Goal: Task Accomplishment & Management: Complete application form

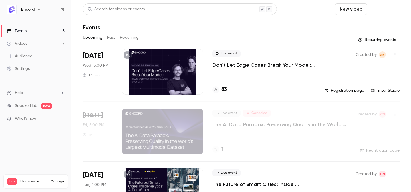
click at [377, 8] on button "Schedule" at bounding box center [384, 8] width 30 height 11
click at [379, 27] on div "One time event" at bounding box center [372, 25] width 43 height 6
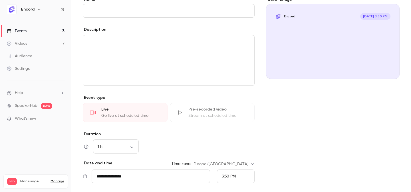
scroll to position [131, 0]
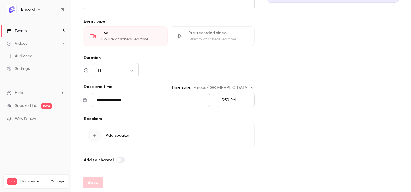
click at [148, 103] on input "**********" at bounding box center [151, 100] width 118 height 14
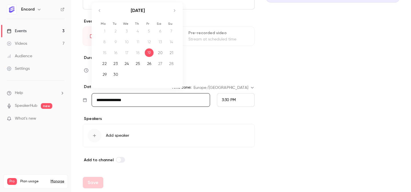
click at [173, 10] on icon "Move forward to switch to the next month." at bounding box center [174, 10] width 7 height 7
click at [120, 72] on td "28" at bounding box center [115, 74] width 11 height 11
type input "**********"
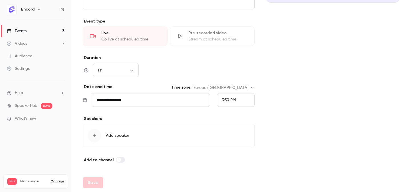
click at [237, 98] on div "3:30 PM" at bounding box center [236, 100] width 38 height 14
click at [239, 57] on div "5:00 PM" at bounding box center [236, 59] width 28 height 6
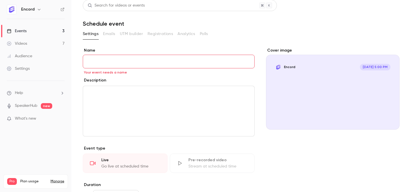
scroll to position [2, 0]
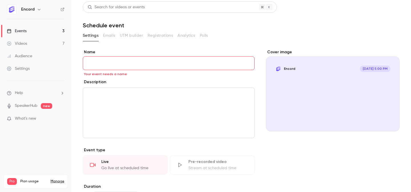
click at [196, 64] on input "Name" at bounding box center [169, 63] width 172 height 14
paste input "**********"
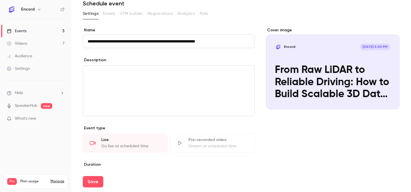
scroll to position [28, 0]
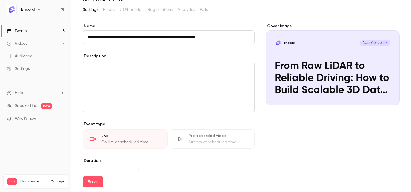
type input "**********"
click at [382, 91] on div "Cover image" at bounding box center [332, 64] width 133 height 82
click at [0, 0] on input "Encord [DATE] 5:00 PM From Raw LiDAR to Reliable Driving: How to Build Scalable…" at bounding box center [0, 0] width 0 height 0
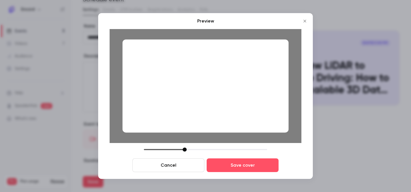
drag, startPoint x: 252, startPoint y: 84, endPoint x: 252, endPoint y: 80, distance: 3.7
click at [252, 80] on div at bounding box center [205, 85] width 166 height 93
click at [253, 81] on div at bounding box center [205, 85] width 166 height 93
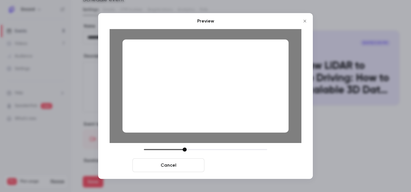
click at [258, 167] on button "Save cover" at bounding box center [242, 166] width 72 height 14
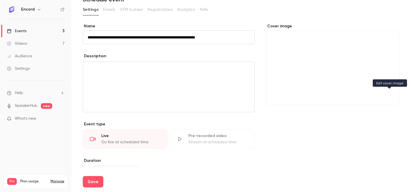
click at [384, 94] on button "Cover image" at bounding box center [388, 95] width 11 height 11
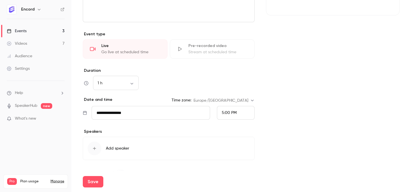
scroll to position [132, 0]
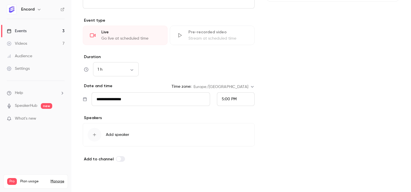
click at [97, 180] on button "Save" at bounding box center [93, 181] width 21 height 11
type input "**********"
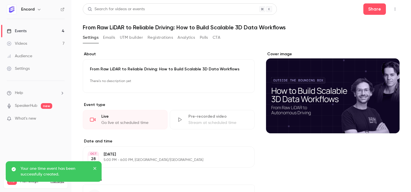
click at [42, 30] on link "Events 4" at bounding box center [35, 31] width 71 height 13
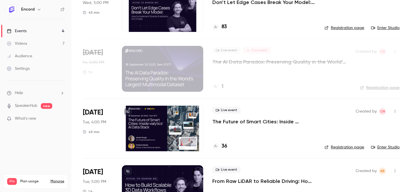
scroll to position [92, 0]
